Goal: Check status

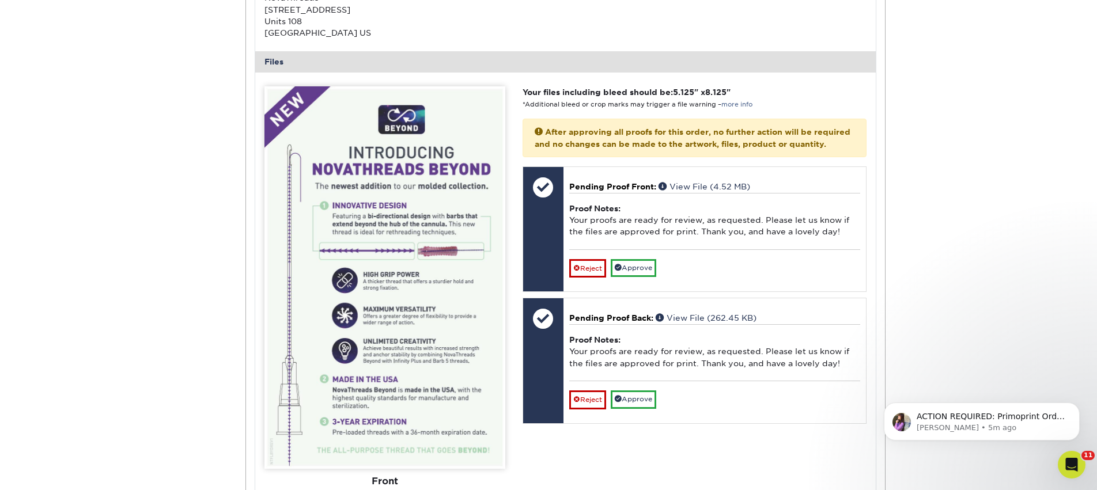
scroll to position [429, 0]
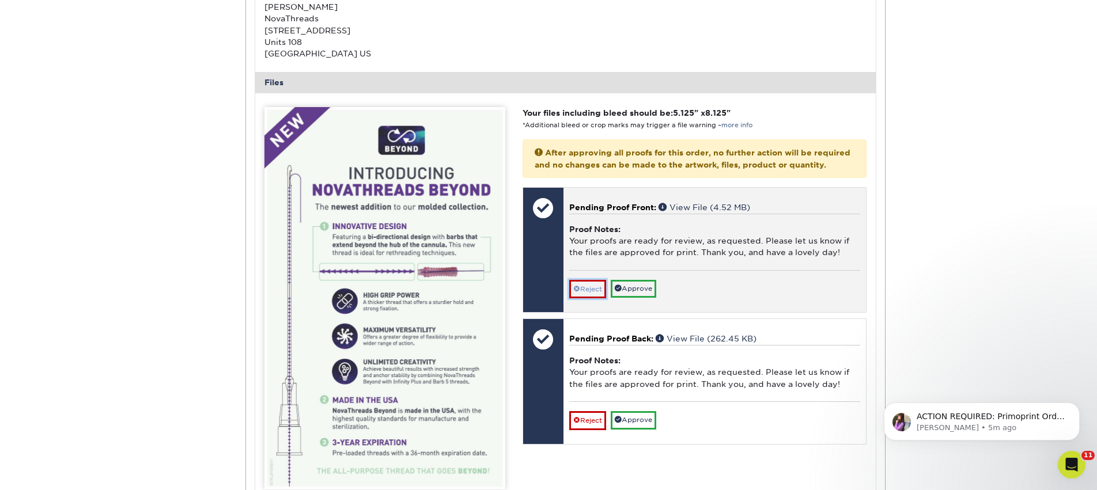
click at [596, 298] on link "Reject" at bounding box center [587, 289] width 37 height 18
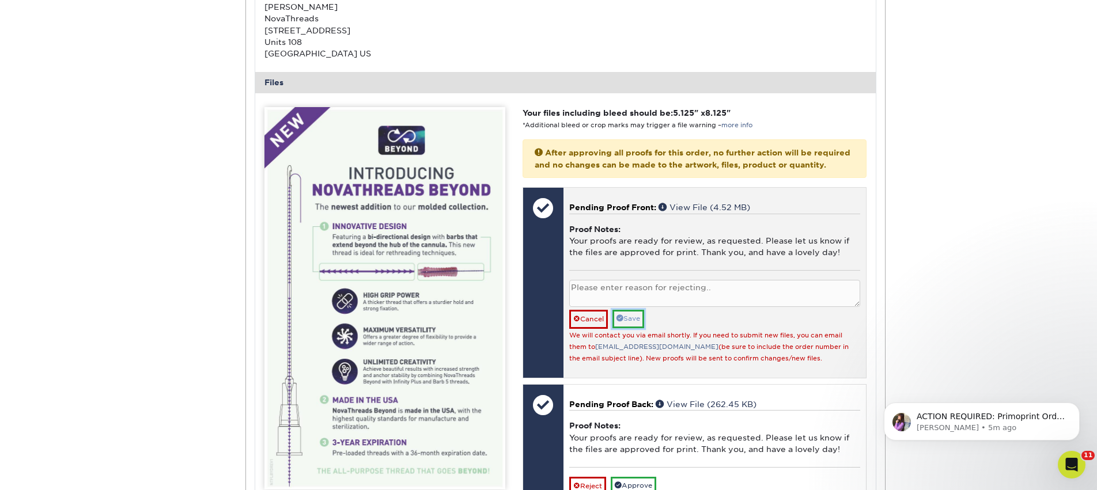
click at [638, 328] on link "Save" at bounding box center [628, 319] width 32 height 18
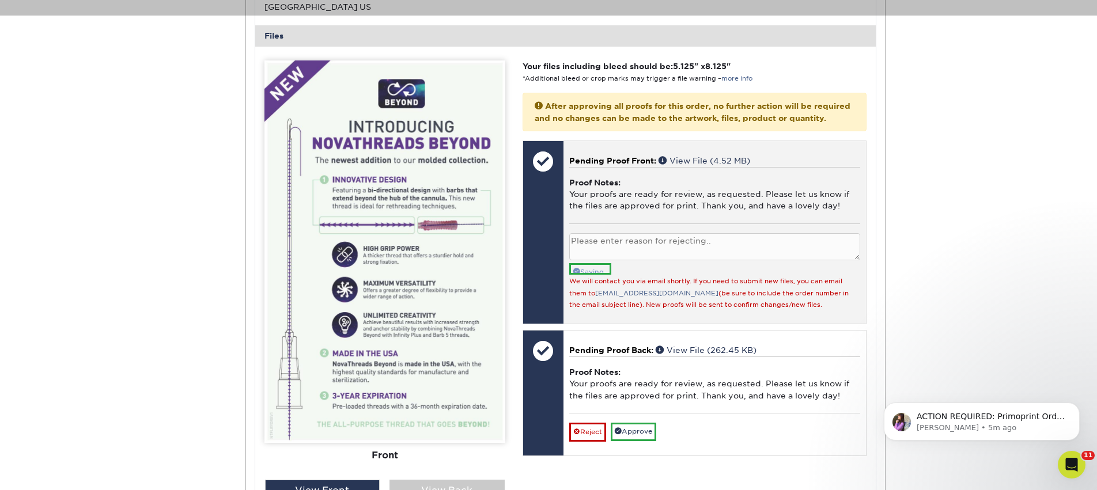
scroll to position [523, 0]
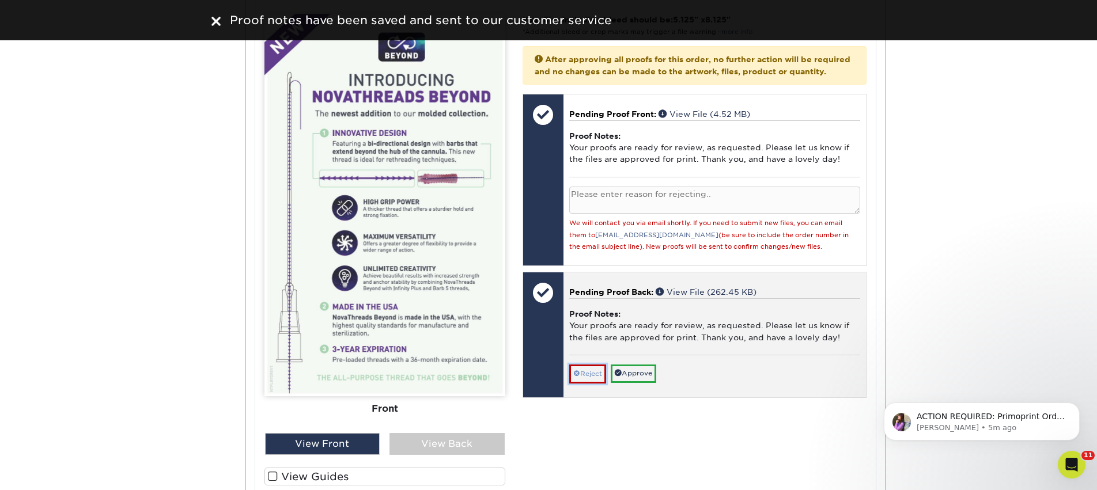
click at [588, 383] on link "Reject" at bounding box center [587, 374] width 37 height 18
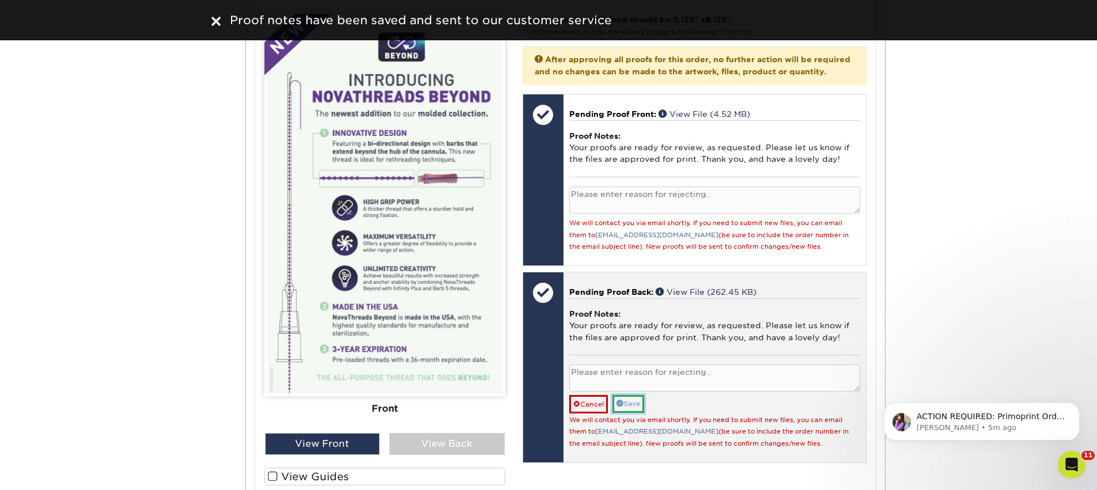
click at [627, 413] on link "Save" at bounding box center [628, 404] width 32 height 18
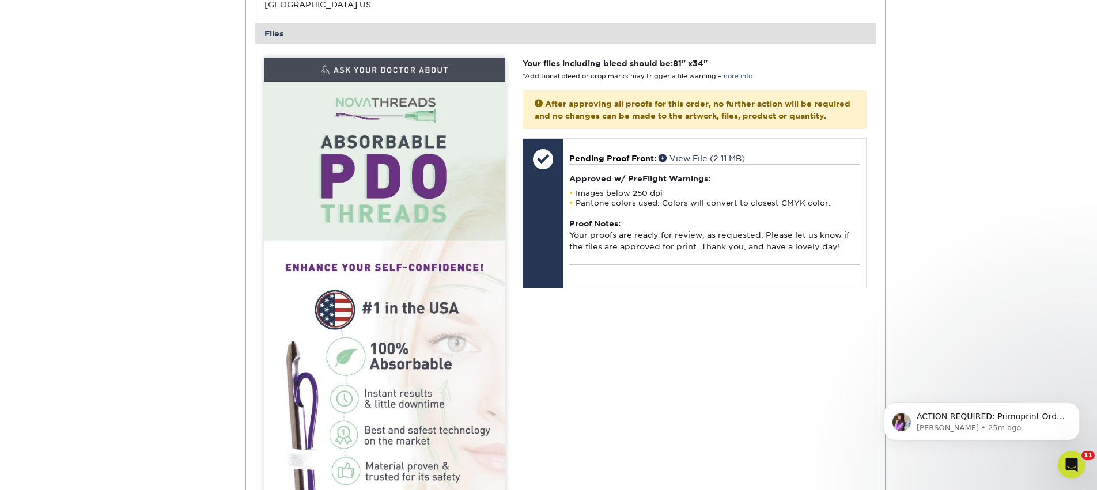
scroll to position [1378, 0]
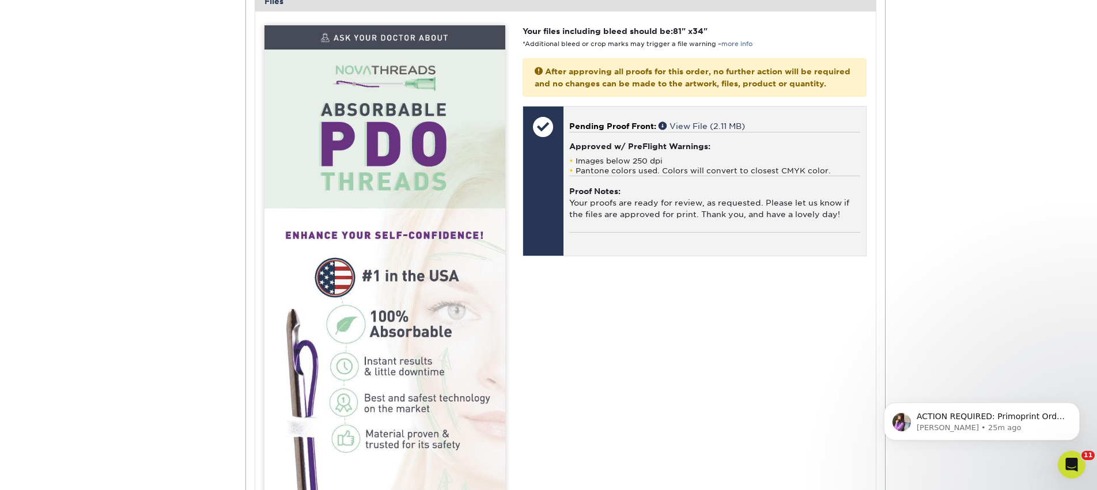
click at [577, 196] on strong "Proof Notes:" at bounding box center [594, 191] width 51 height 9
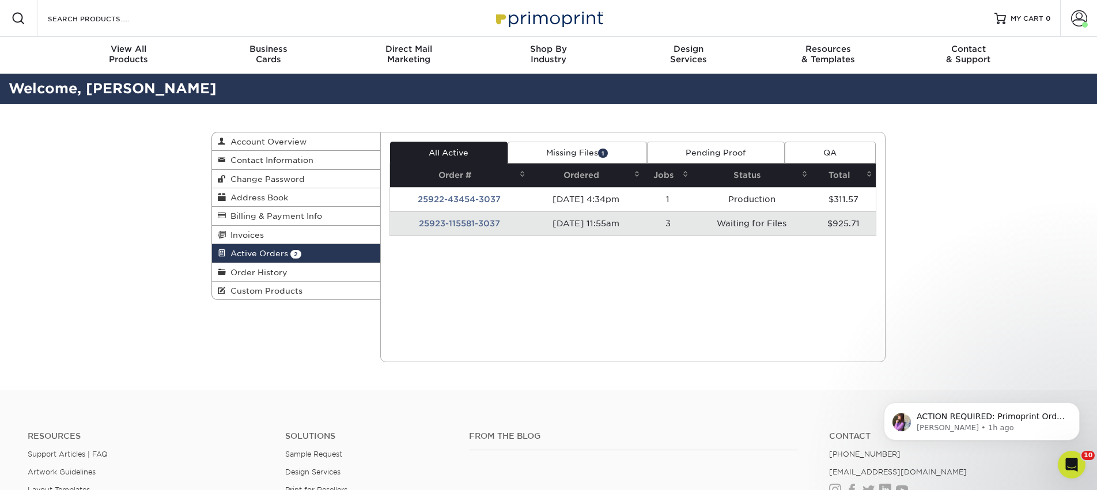
click at [473, 222] on td "25923-115581-3037" at bounding box center [459, 223] width 139 height 24
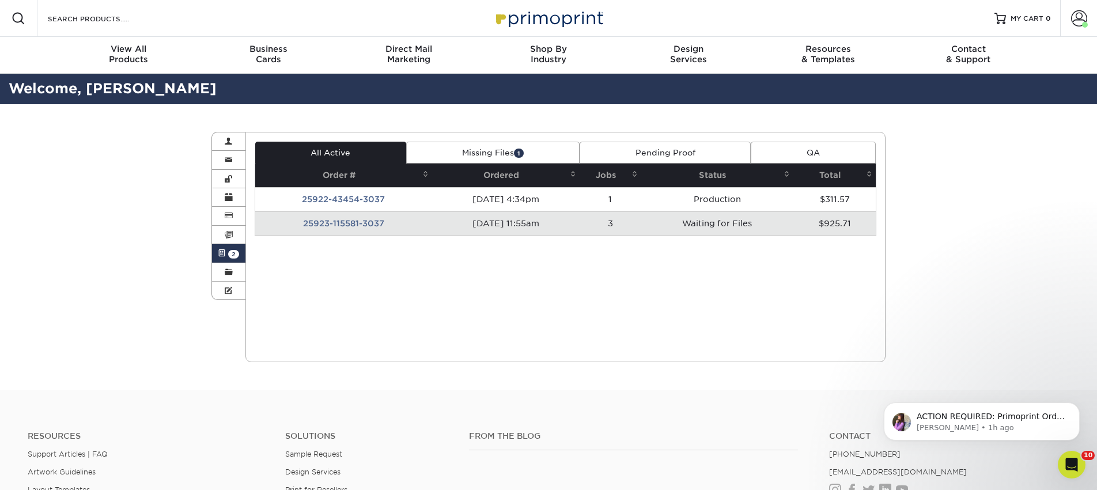
click at [728, 226] on div "All Active Missing Files 1 Pending Proof QA Order # Ordered Jobs Status Total 1…" at bounding box center [566, 189] width 622 height 94
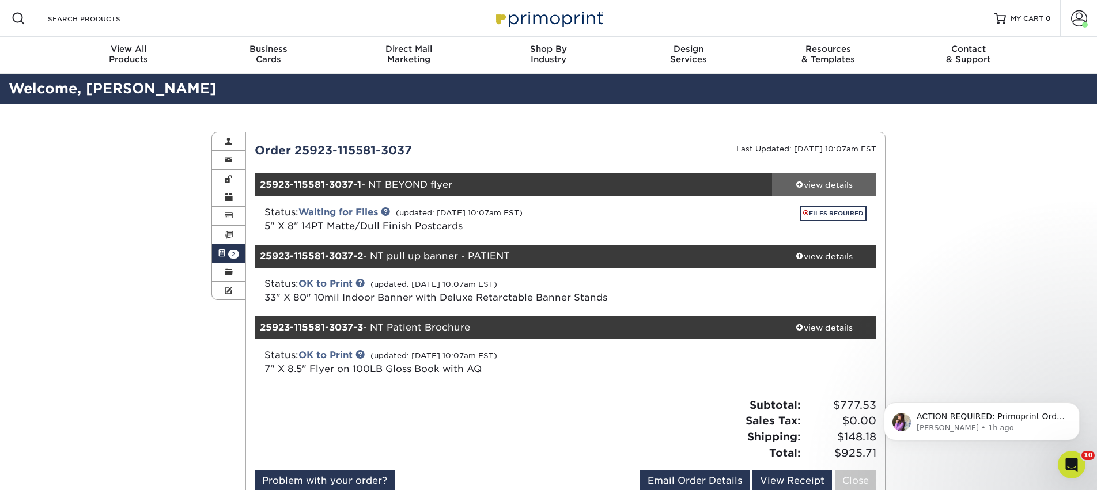
click at [816, 174] on link "view details" at bounding box center [824, 184] width 104 height 23
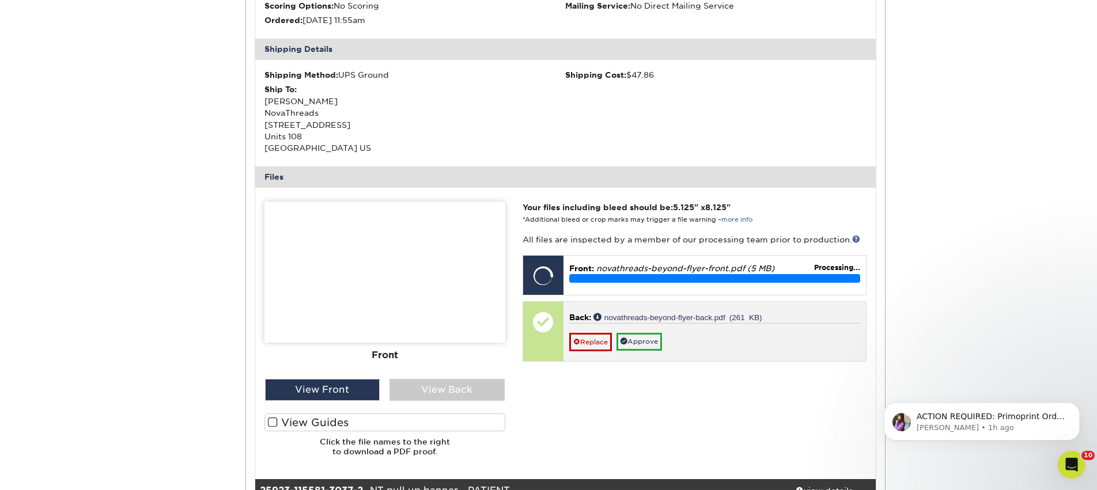
scroll to position [334, 0]
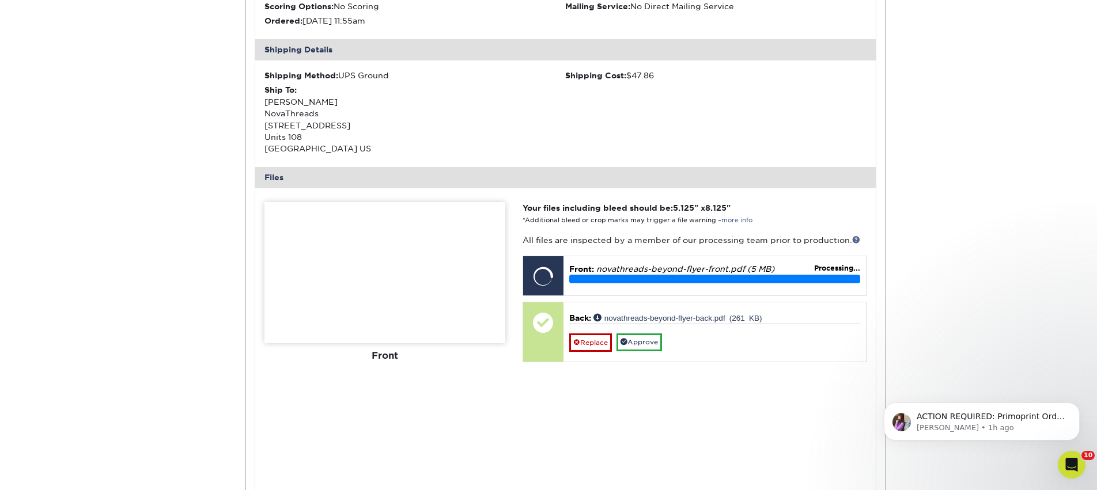
click at [453, 321] on img at bounding box center [384, 272] width 241 height 141
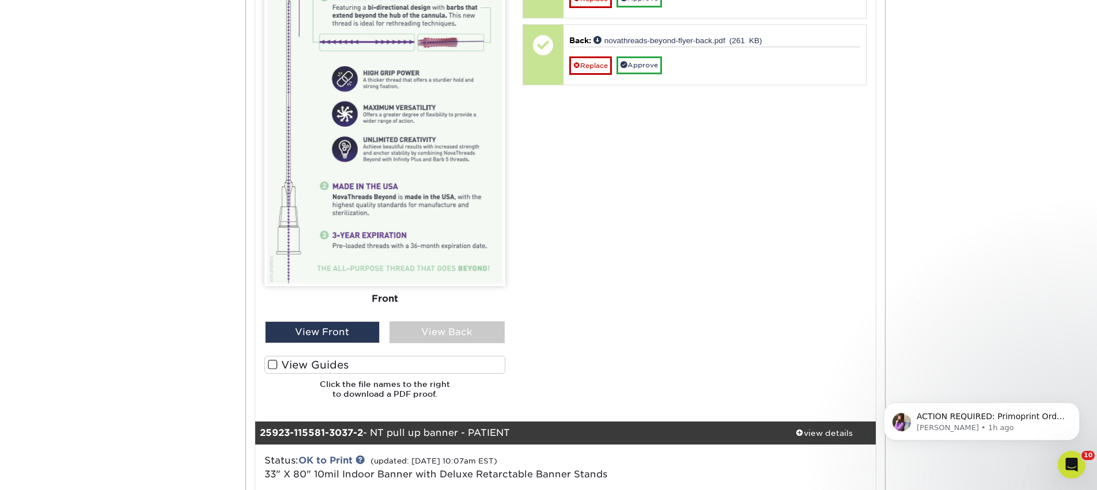
scroll to position [631, 0]
click at [359, 327] on div "View Front" at bounding box center [322, 333] width 115 height 22
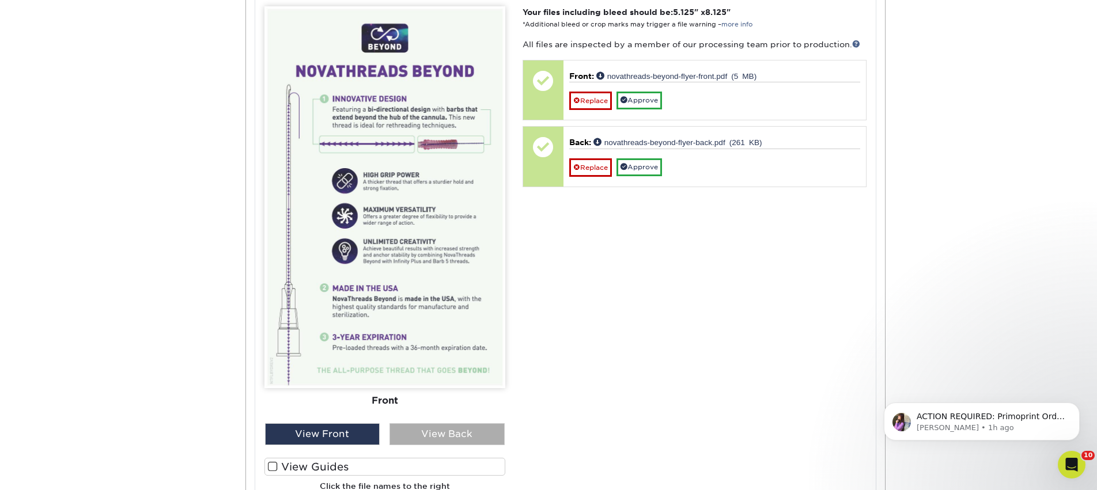
scroll to position [527, 0]
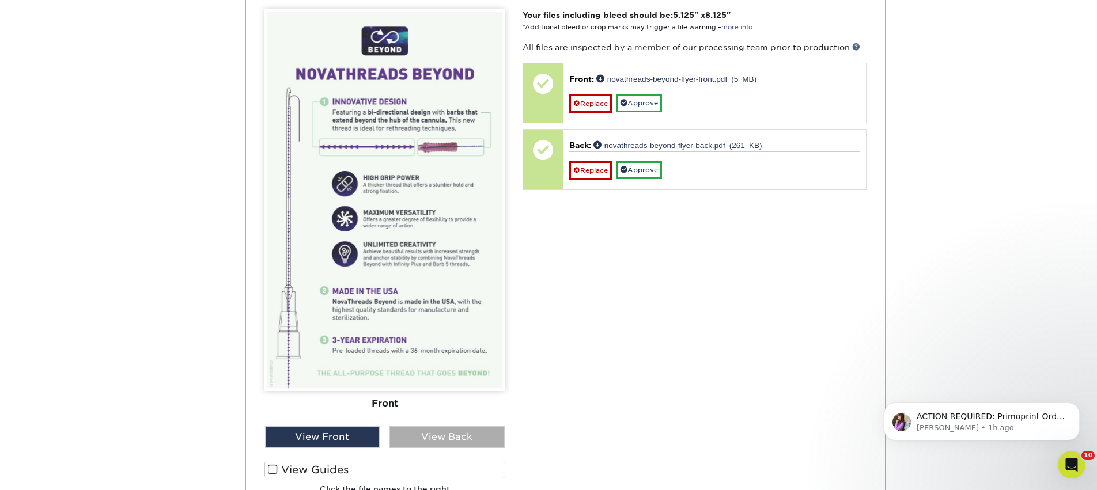
click at [457, 436] on div "View Back" at bounding box center [446, 437] width 115 height 22
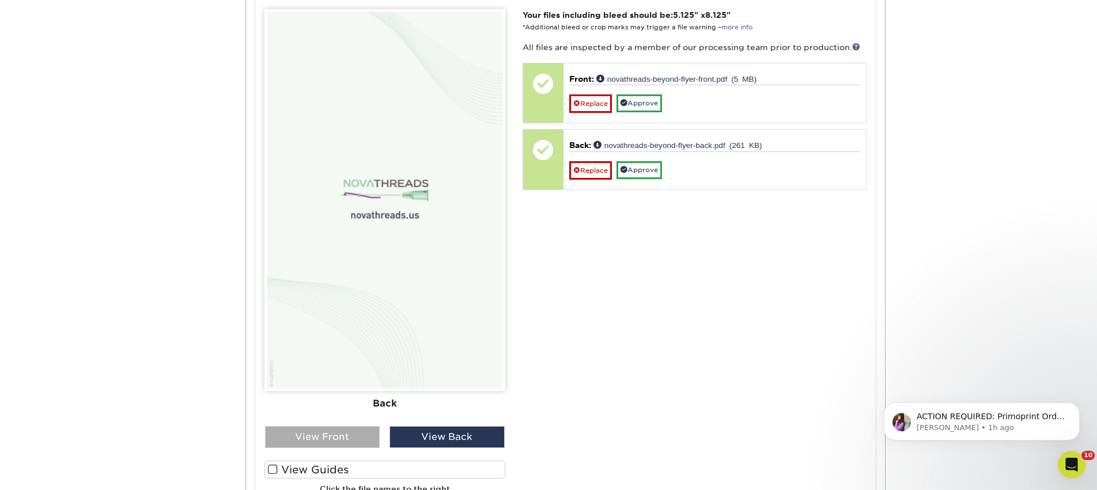
click at [350, 440] on div "View Front" at bounding box center [322, 437] width 115 height 22
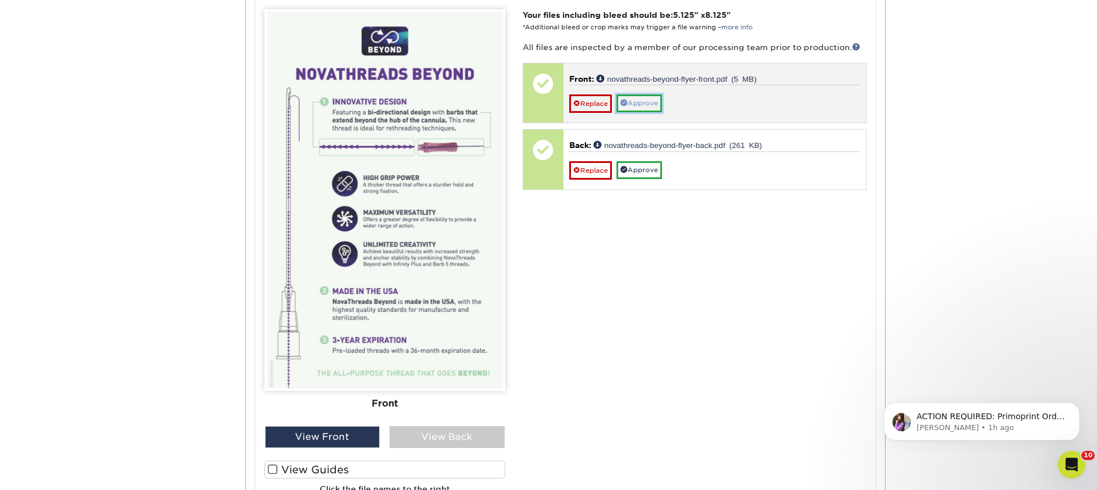
click at [641, 109] on link "Approve" at bounding box center [639, 103] width 46 height 18
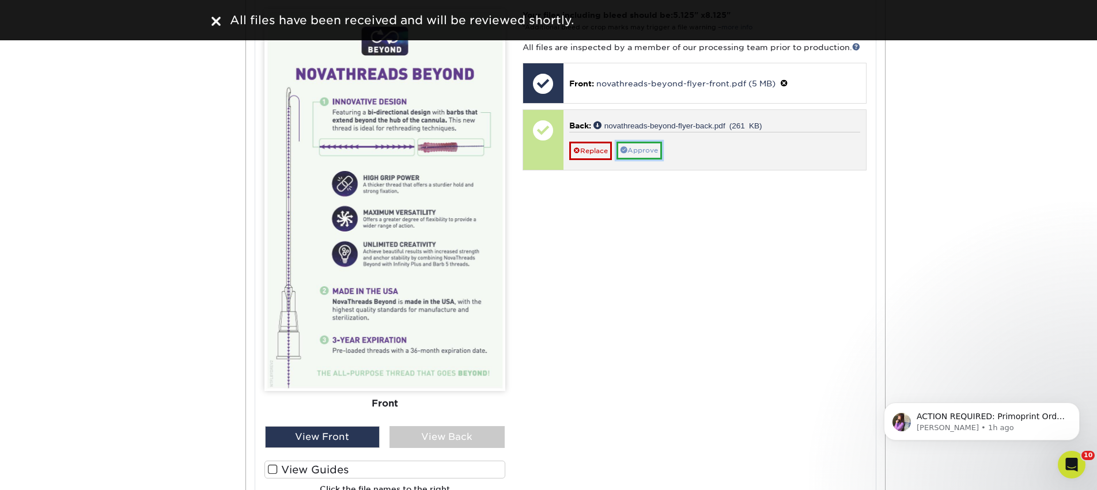
click at [644, 160] on link "Approve" at bounding box center [639, 151] width 46 height 18
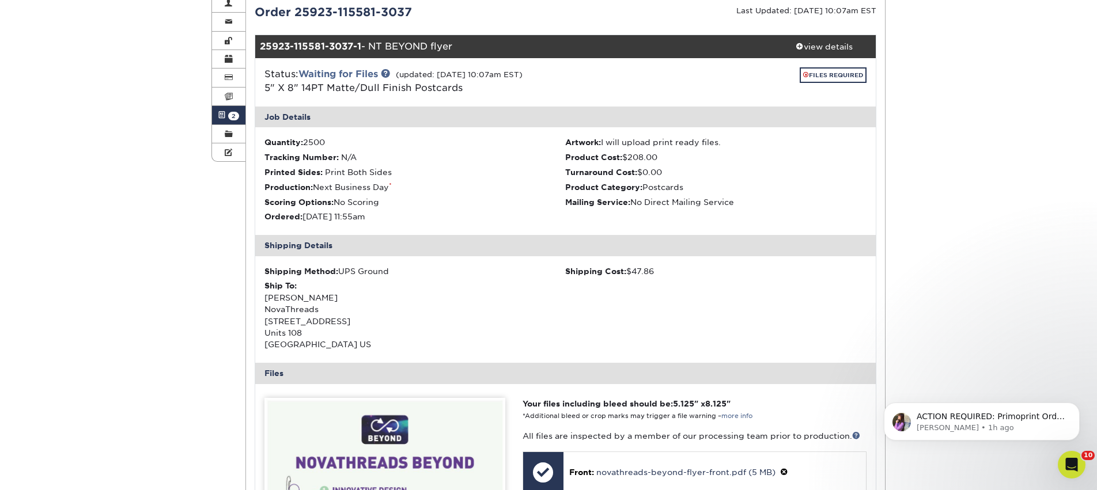
scroll to position [61, 0]
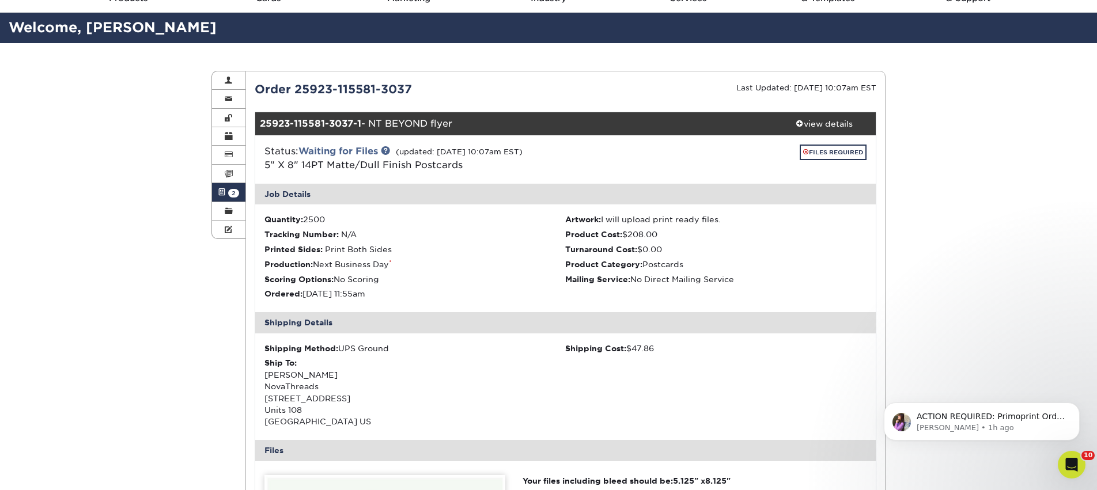
click at [232, 190] on link "Active Orders 2" at bounding box center [228, 192] width 33 height 18
